Goal: Task Accomplishment & Management: Use online tool/utility

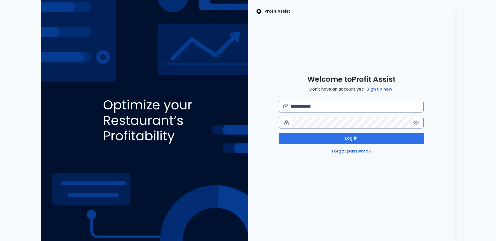
click at [233, 63] on img at bounding box center [144, 120] width 207 height 241
click at [326, 108] on input "email" at bounding box center [355, 106] width 129 height 11
type input "**********"
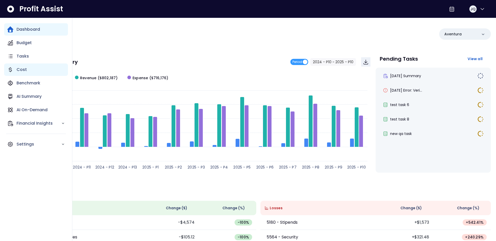
click at [13, 70] on div "Cost" at bounding box center [36, 70] width 64 height 12
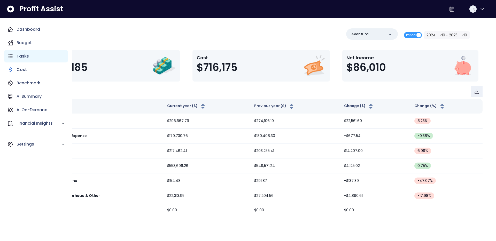
click at [14, 56] on div "Tasks" at bounding box center [36, 56] width 64 height 12
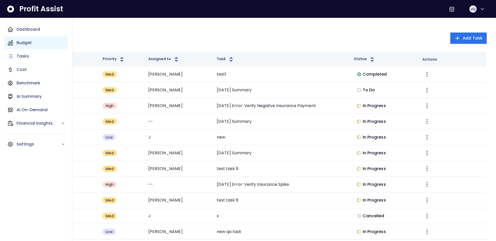
click at [19, 45] on p "Budget" at bounding box center [24, 43] width 15 height 6
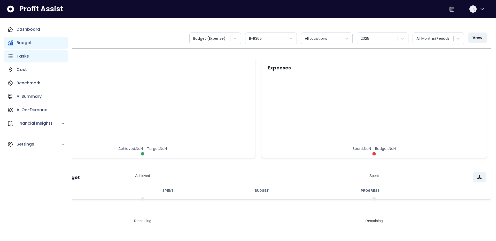
click at [18, 55] on p "Tasks" at bounding box center [23, 56] width 12 height 6
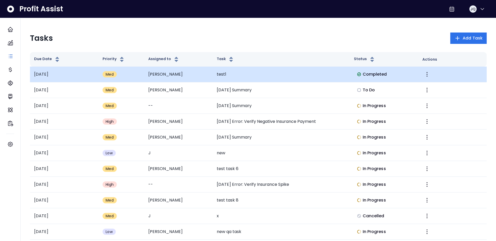
click at [359, 76] on img at bounding box center [359, 74] width 4 height 4
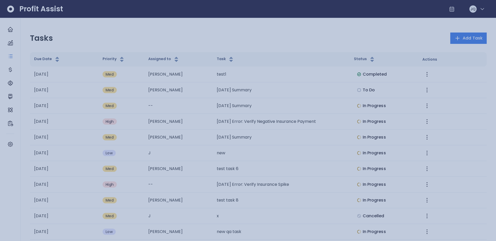
click at [226, 29] on div at bounding box center [248, 120] width 496 height 241
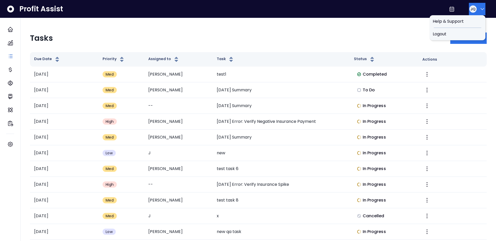
click at [483, 8] on icon "button" at bounding box center [482, 9] width 6 height 6
click at [470, 34] on span "Logout" at bounding box center [458, 34] width 50 height 6
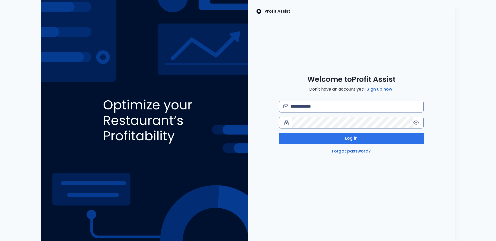
click at [148, 64] on img at bounding box center [144, 120] width 207 height 241
click at [119, 28] on img at bounding box center [144, 120] width 207 height 241
click at [314, 107] on input "email" at bounding box center [355, 106] width 129 height 11
type input "**********"
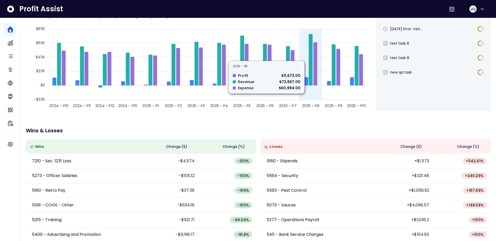
scroll to position [65, 0]
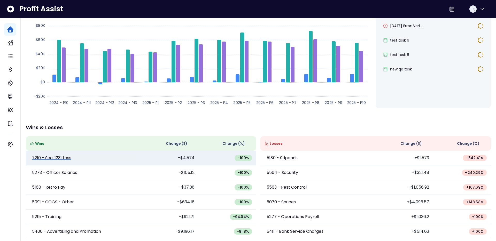
click at [38, 159] on p "7210 - Sec. 1231 Loss" at bounding box center [51, 158] width 39 height 6
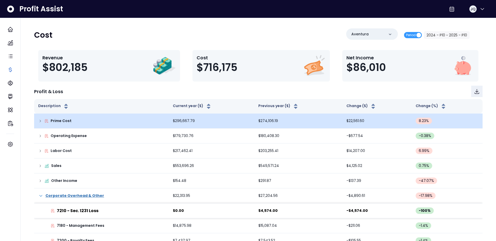
click at [39, 120] on icon at bounding box center [40, 121] width 4 height 4
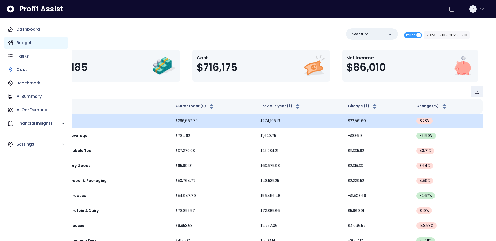
click at [14, 44] on div "Budget" at bounding box center [36, 43] width 64 height 12
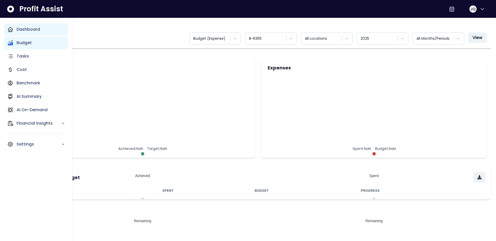
click at [12, 27] on icon "Main navigation" at bounding box center [10, 29] width 6 height 6
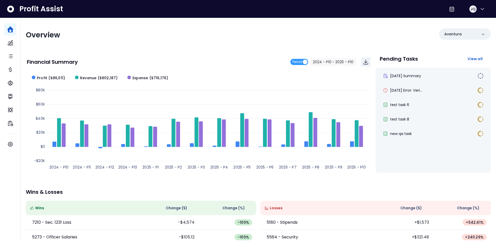
click at [96, 35] on div "Overview" at bounding box center [141, 34] width 230 height 9
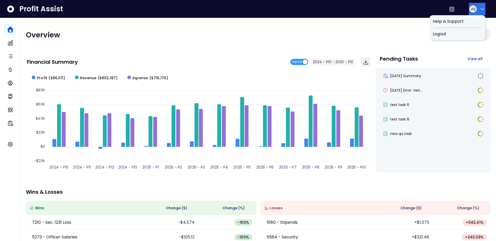
click at [481, 9] on icon "button" at bounding box center [482, 9] width 3 height 2
click at [455, 29] on div "Logout" at bounding box center [458, 34] width 56 height 12
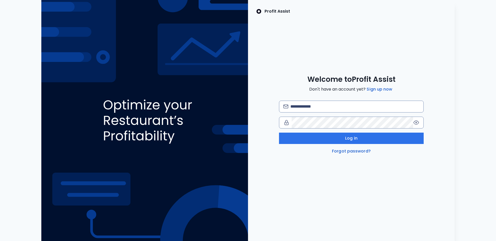
click at [455, 29] on div "Profit Assist Welcome to Profit Assist Don't have an account yet? Sign up now L…" at bounding box center [351, 120] width 207 height 241
click at [209, 42] on img at bounding box center [144, 120] width 207 height 241
click at [267, 43] on div "Profit Assist Welcome to Profit Assist Don't have an account yet? Sign up now L…" at bounding box center [351, 120] width 207 height 241
click at [132, 60] on img at bounding box center [144, 120] width 207 height 241
click at [350, 104] on input "email" at bounding box center [355, 106] width 129 height 11
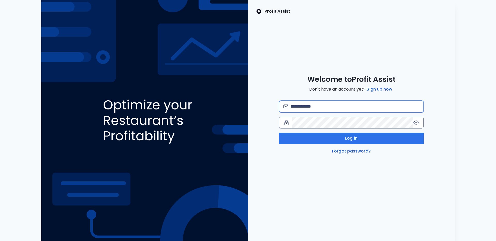
type input "**********"
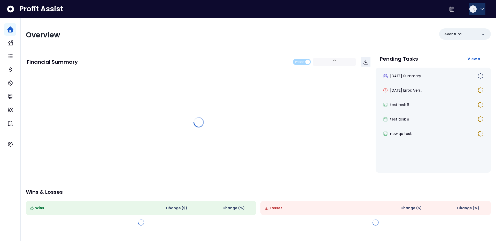
click at [479, 9] on icon "button" at bounding box center [482, 9] width 6 height 6
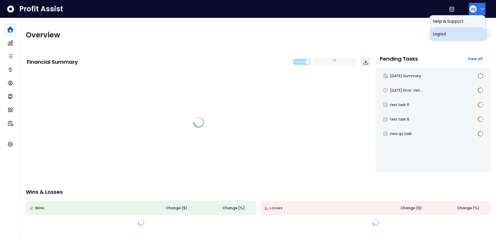
click at [458, 39] on div "Logout" at bounding box center [458, 34] width 56 height 12
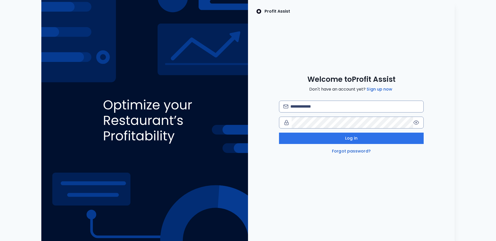
click at [240, 44] on img at bounding box center [144, 120] width 207 height 241
click at [224, 44] on img at bounding box center [144, 120] width 207 height 241
click at [351, 103] on input "email" at bounding box center [355, 106] width 129 height 11
type input "**********"
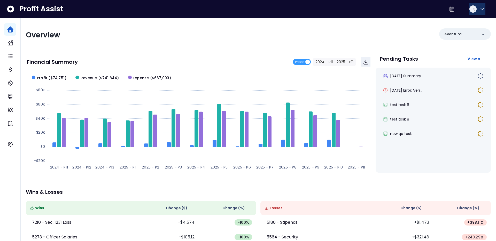
click at [482, 12] on button "JQ" at bounding box center [477, 9] width 17 height 12
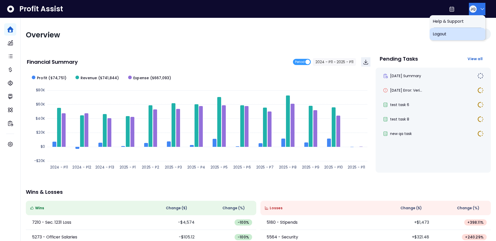
click at [463, 35] on span "Logout" at bounding box center [458, 34] width 50 height 6
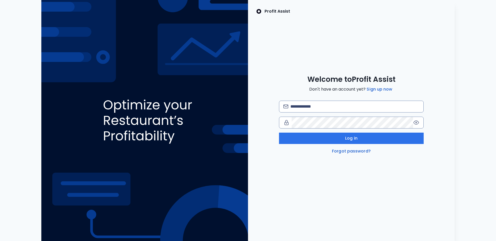
click at [463, 35] on div "Profit Assist Welcome to Profit Assist Don't have an account yet? Sign up now L…" at bounding box center [248, 120] width 488 height 241
click at [379, 108] on input "email" at bounding box center [355, 106] width 129 height 11
type input "**********"
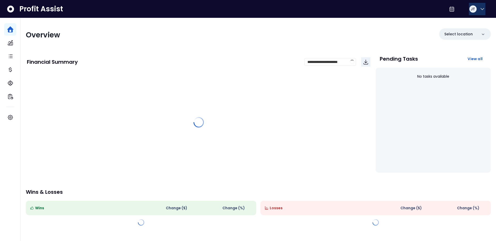
click at [479, 9] on icon "button" at bounding box center [482, 9] width 6 height 6
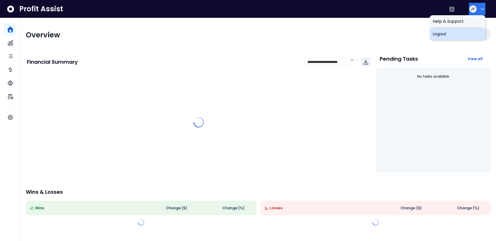
click at [468, 32] on span "Logout" at bounding box center [458, 34] width 50 height 6
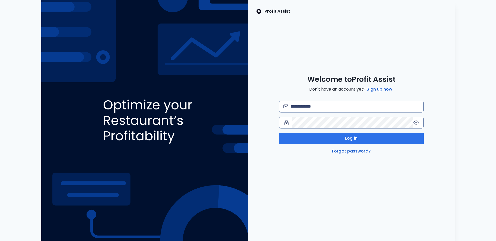
click at [337, 32] on div "Profit Assist Welcome to Profit Assist Don't have an account yet? Sign up now L…" at bounding box center [351, 120] width 207 height 241
click at [121, 125] on img at bounding box center [144, 120] width 207 height 241
click at [347, 102] on input "email" at bounding box center [355, 106] width 129 height 11
